Goal: Information Seeking & Learning: Find specific fact

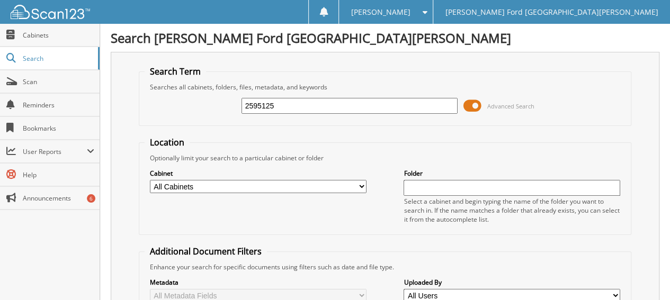
type input "2595125"
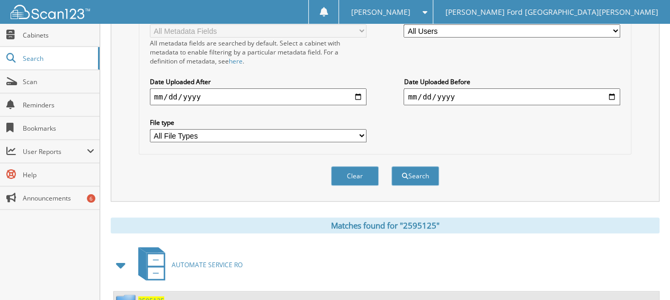
scroll to position [364, 0]
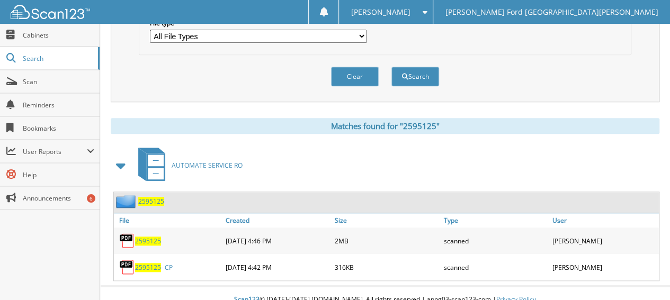
click at [155, 263] on span "2595125" at bounding box center [148, 267] width 26 height 9
click at [150, 237] on span "2595125" at bounding box center [148, 241] width 26 height 9
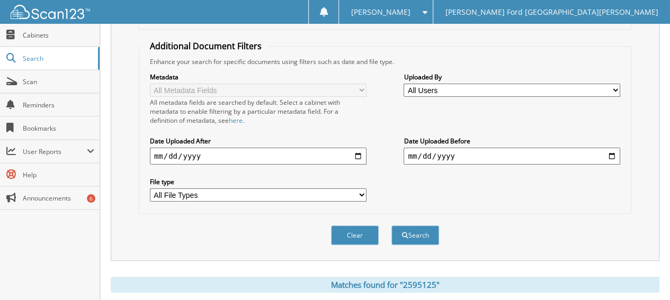
scroll to position [0, 0]
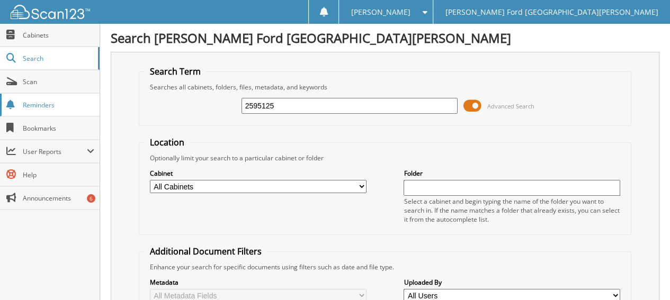
drag, startPoint x: 298, startPoint y: 101, endPoint x: 70, endPoint y: 93, distance: 228.3
type input "2595104"
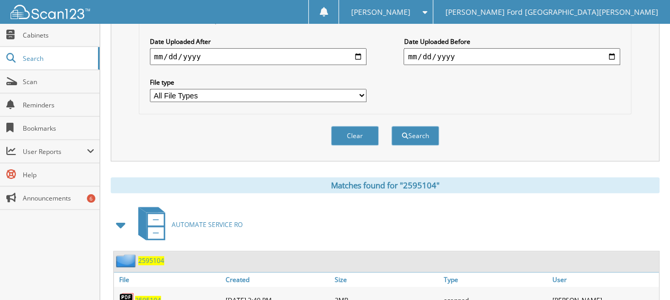
scroll to position [338, 0]
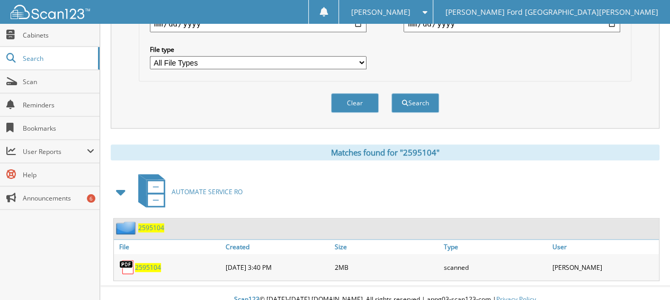
click at [147, 263] on span "2595104" at bounding box center [148, 267] width 26 height 9
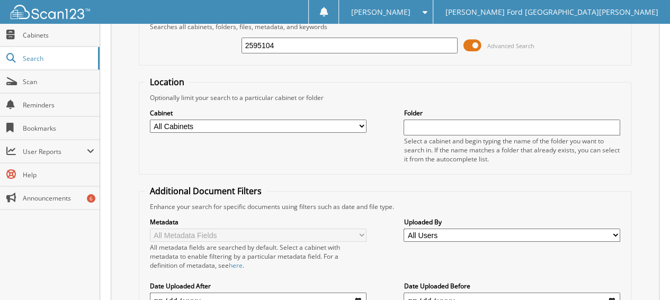
scroll to position [0, 0]
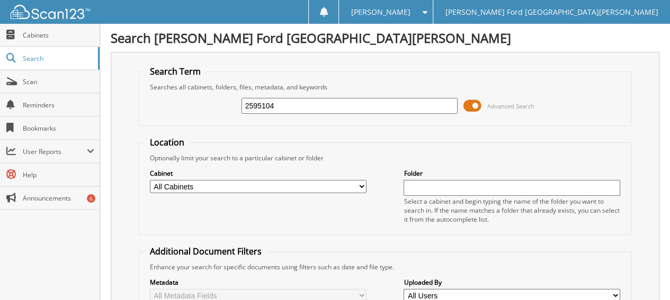
click at [280, 99] on input "2595104" at bounding box center [349, 106] width 216 height 16
type input "2556509"
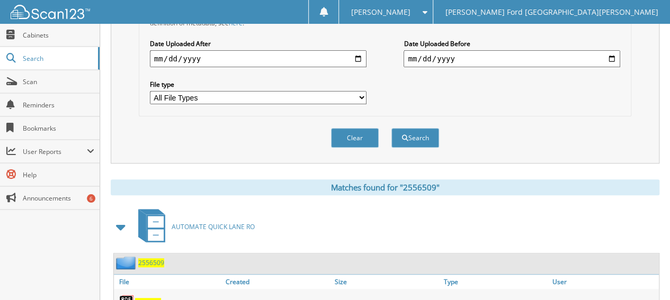
scroll to position [338, 0]
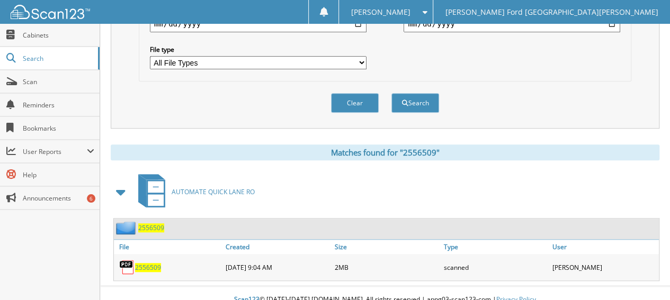
click at [153, 263] on span "2556509" at bounding box center [148, 267] width 26 height 9
